Goal: Find contact information: Find contact information

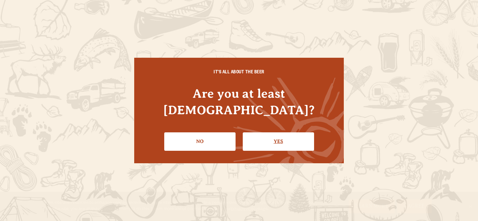
click at [263, 135] on link "Yes" at bounding box center [278, 142] width 71 height 18
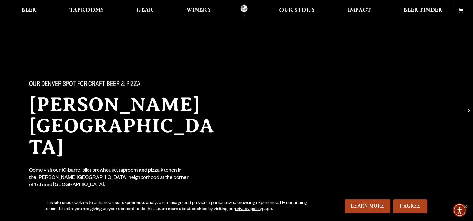
scroll to position [115, 0]
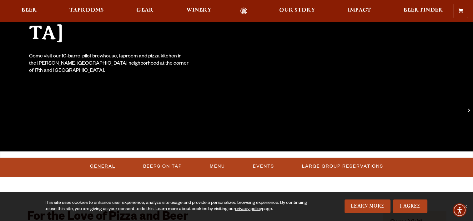
click at [108, 167] on link "General" at bounding box center [103, 167] width 30 height 14
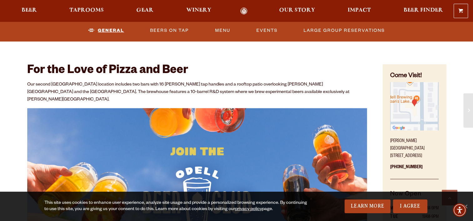
scroll to position [271, 0]
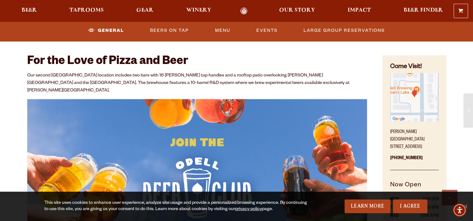
click at [426, 92] on img "Find on Google Maps (opens in a new window)" at bounding box center [414, 97] width 48 height 48
